Goal: Find specific page/section

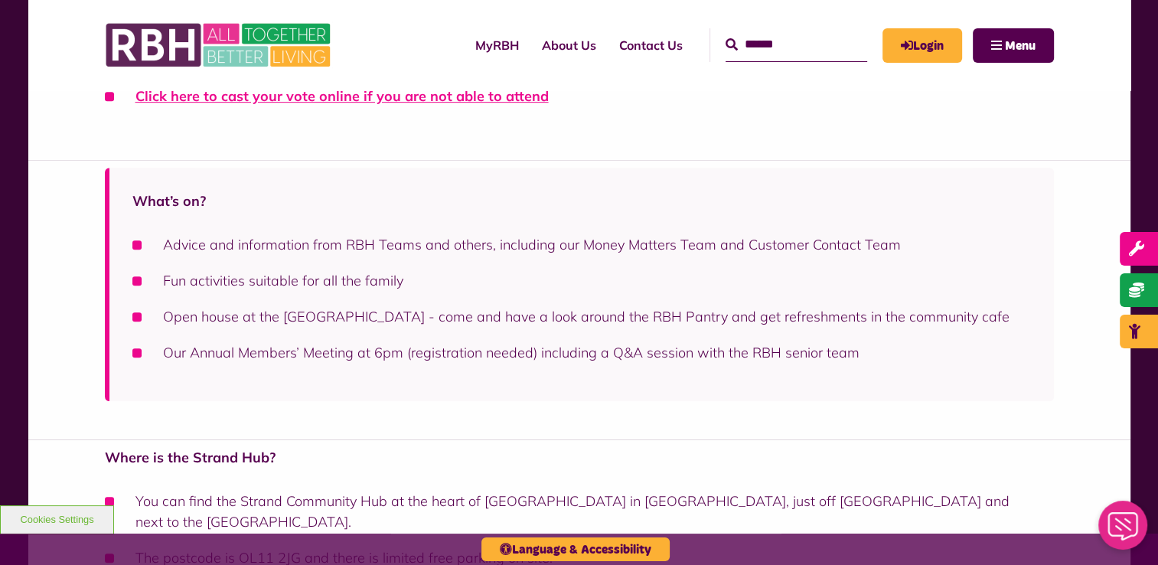
scroll to position [491, 0]
